Goal: Task Accomplishment & Management: Manage account settings

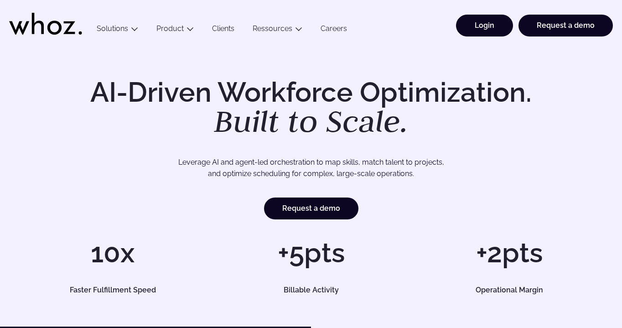
click at [489, 26] on link "Login" at bounding box center [484, 26] width 57 height 22
click at [490, 30] on link "Login" at bounding box center [484, 26] width 57 height 22
